Goal: Task Accomplishment & Management: Manage account settings

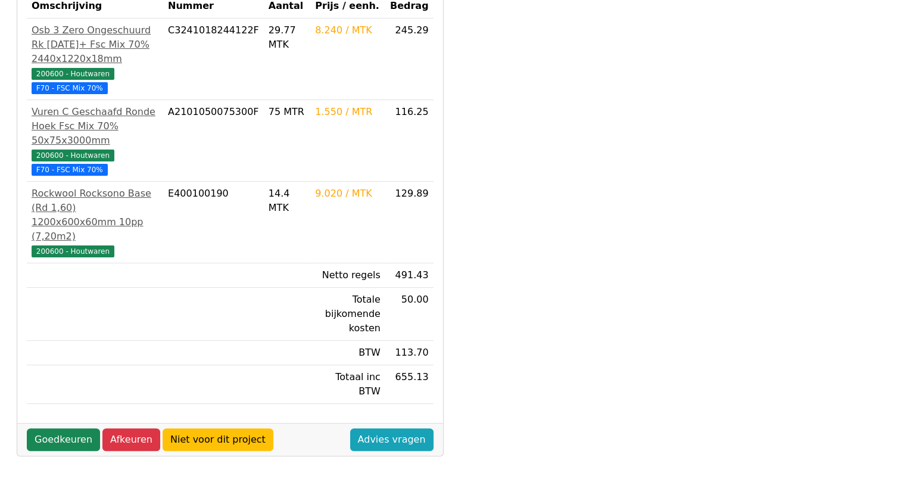
scroll to position [298, 0]
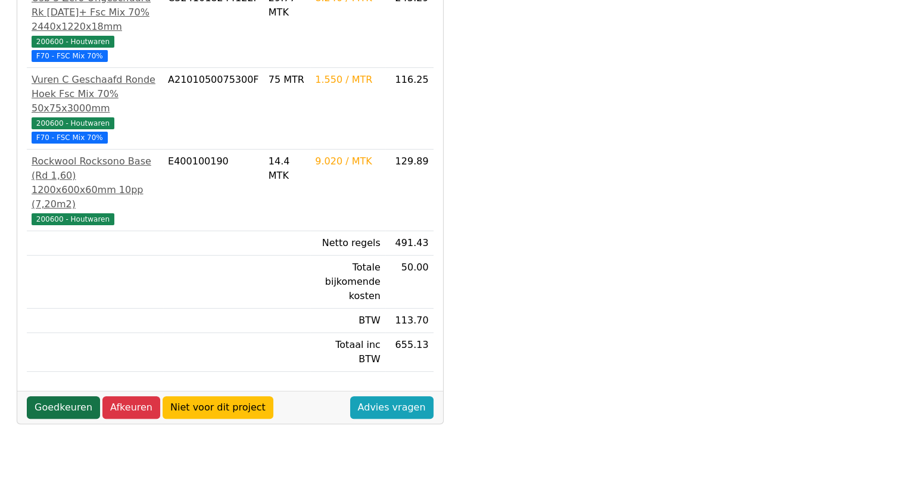
click at [50, 396] on link "Goedkeuren" at bounding box center [63, 407] width 73 height 23
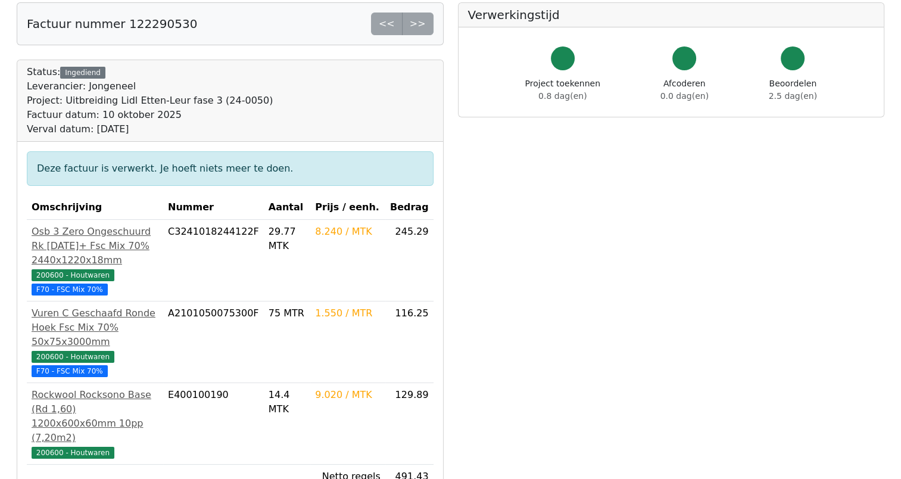
scroll to position [46, 0]
